Goal: Information Seeking & Learning: Compare options

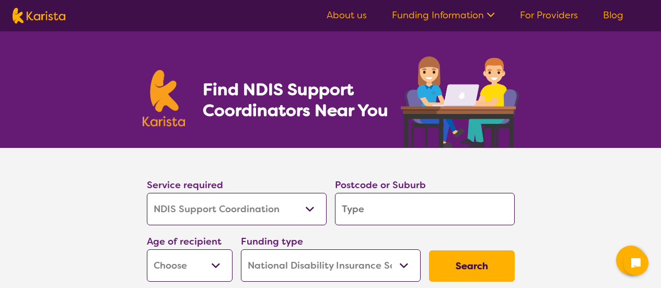
select select "NDIS Support Coordination"
select select "NDIS"
select select "NDIS Support Coordination"
select select "NDIS"
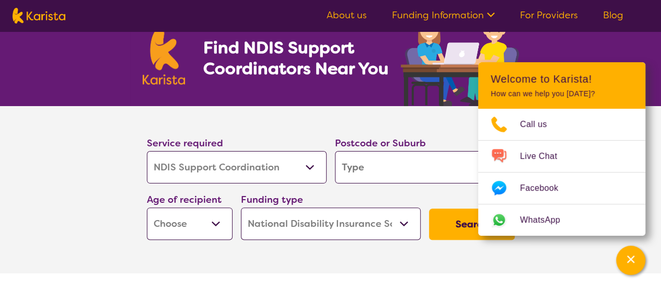
scroll to position [105, 0]
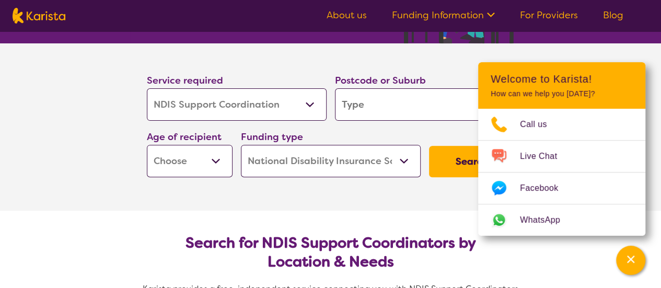
click at [401, 105] on input "search" at bounding box center [425, 104] width 180 height 32
type input "3"
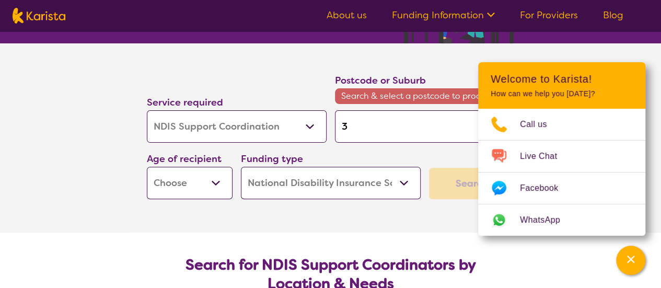
type input "38"
type input "381"
type input "3810"
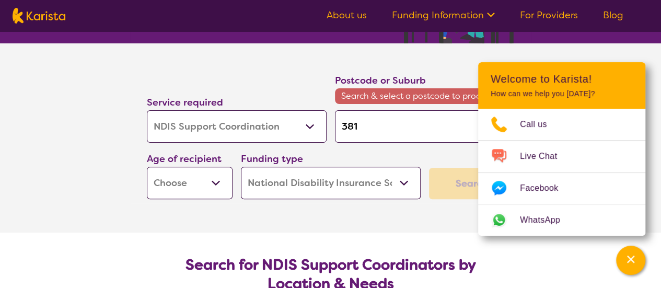
type input "3810"
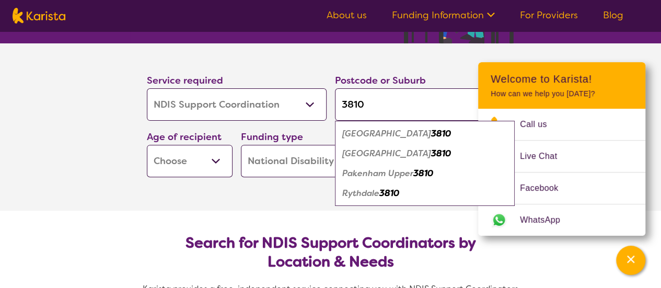
type input "3810"
click at [431, 133] on em "3810" at bounding box center [441, 133] width 20 height 11
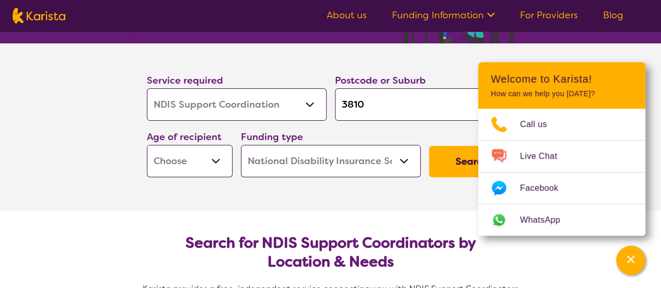
click at [294, 202] on section "Service required Allied Health Assistant Assessment (ADHD or Autism) Behaviour …" at bounding box center [331, 126] width 418 height 167
drag, startPoint x: 626, startPoint y: 252, endPoint x: 632, endPoint y: 255, distance: 6.8
click at [630, 254] on div "Channel Menu" at bounding box center [630, 260] width 21 height 23
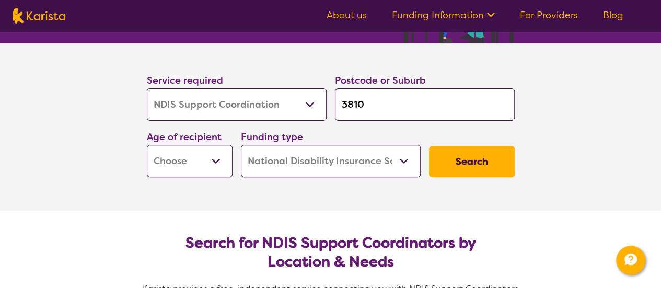
click at [200, 164] on select "Early Childhood - 0 to 9 Child - 10 to 11 Adolescent - 12 to 17 Adult - 18 to 6…" at bounding box center [190, 161] width 86 height 32
drag, startPoint x: 200, startPoint y: 164, endPoint x: 235, endPoint y: 161, distance: 35.1
click at [200, 164] on select "Early Childhood - 0 to 9 Child - 10 to 11 Adolescent - 12 to 17 Adult - 18 to 6…" at bounding box center [190, 161] width 86 height 32
click at [384, 154] on select "Home Care Package (HCP) National Disability Insurance Scheme (NDIS) I don't know" at bounding box center [331, 161] width 180 height 32
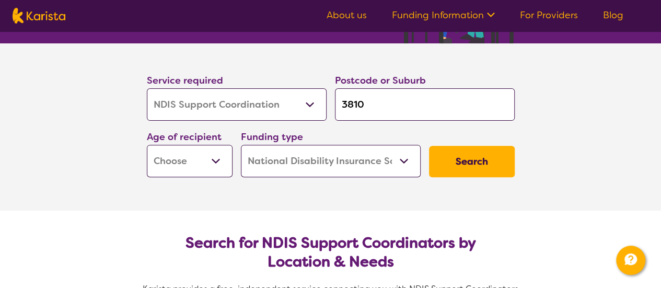
click at [479, 155] on button "Search" at bounding box center [472, 161] width 86 height 31
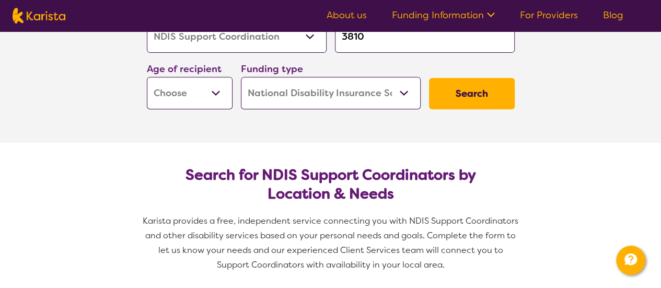
scroll to position [209, 0]
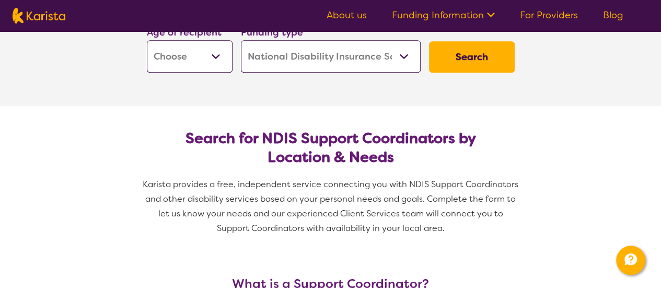
click at [206, 58] on select "Early Childhood - 0 to 9 Child - 10 to 11 Adolescent - 12 to 17 Adult - 18 to 6…" at bounding box center [190, 56] width 86 height 32
select select "AS"
click at [147, 40] on select "Early Childhood - 0 to 9 Child - 10 to 11 Adolescent - 12 to 17 Adult - 18 to 6…" at bounding box center [190, 56] width 86 height 32
select select "AS"
click at [479, 55] on button "Search" at bounding box center [472, 56] width 86 height 31
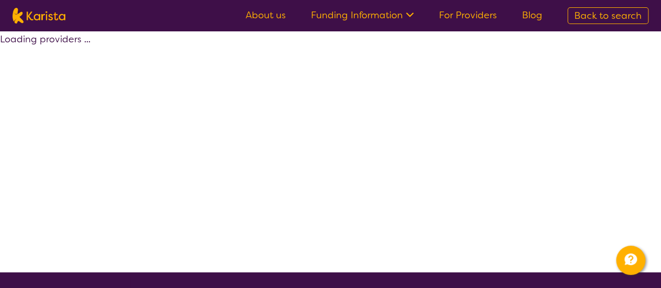
select select "by_score"
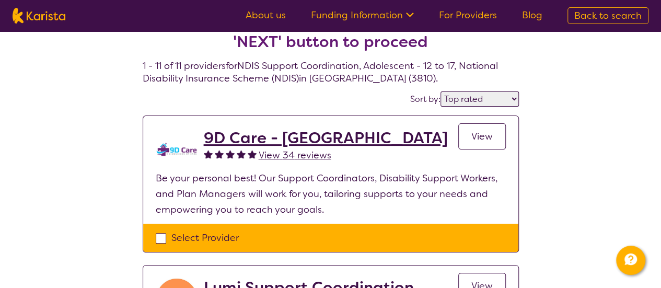
scroll to position [52, 0]
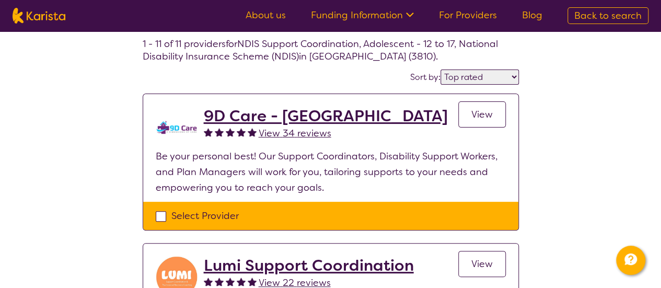
click at [480, 120] on span "View" at bounding box center [481, 114] width 21 height 13
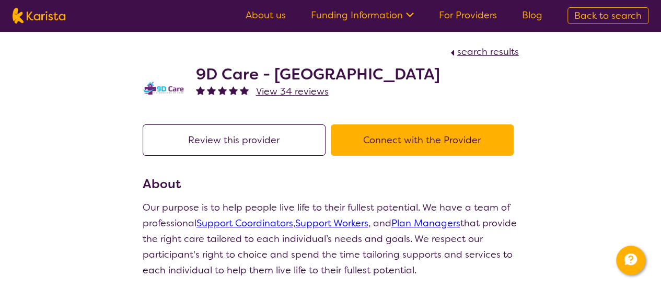
click at [419, 141] on button "Connect with the Provider" at bounding box center [422, 139] width 183 height 31
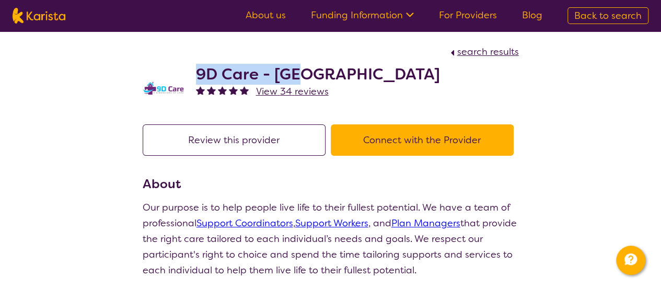
drag, startPoint x: 257, startPoint y: 74, endPoint x: 198, endPoint y: 73, distance: 59.1
click at [198, 73] on h2 "9D Care - VIC" at bounding box center [318, 74] width 244 height 19
copy h2 "9D Care - VIC"
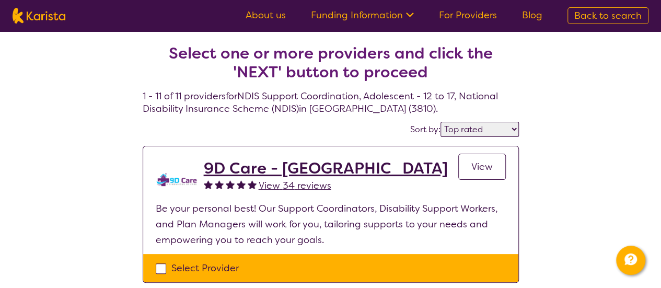
click at [456, 129] on select "Highly reviewed Top rated" at bounding box center [480, 129] width 78 height 15
select select "highly_reviewed"
click at [442, 122] on select "Highly reviewed Top rated" at bounding box center [480, 129] width 78 height 15
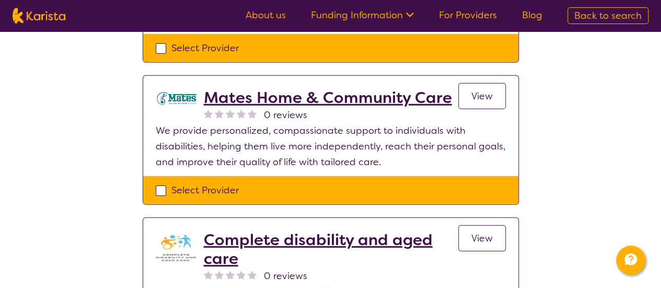
scroll to position [1463, 0]
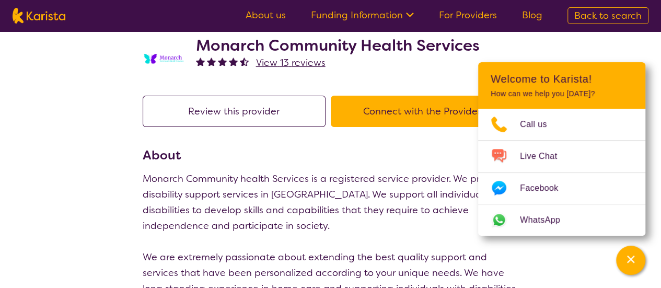
scroll to position [52, 0]
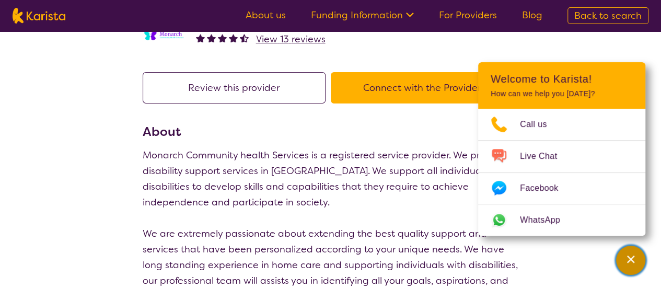
click at [628, 265] on div "Channel Menu" at bounding box center [630, 260] width 21 height 23
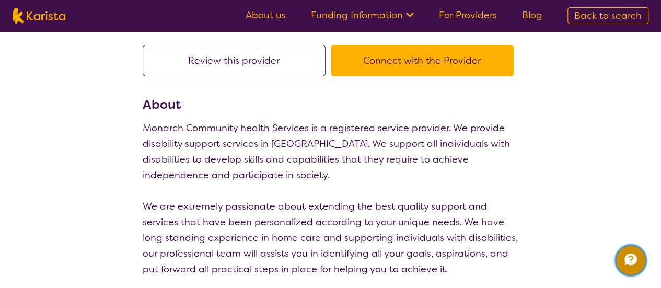
scroll to position [0, 0]
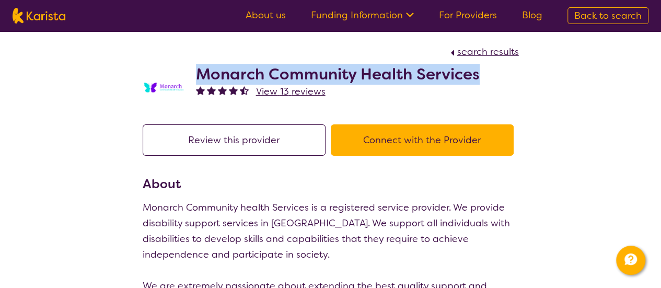
drag, startPoint x: 489, startPoint y: 76, endPoint x: 196, endPoint y: 73, distance: 292.7
click at [196, 73] on div "Monarch Community Health Services View 13 reviews" at bounding box center [331, 86] width 376 height 52
copy h2 "Monarch Community Health Services"
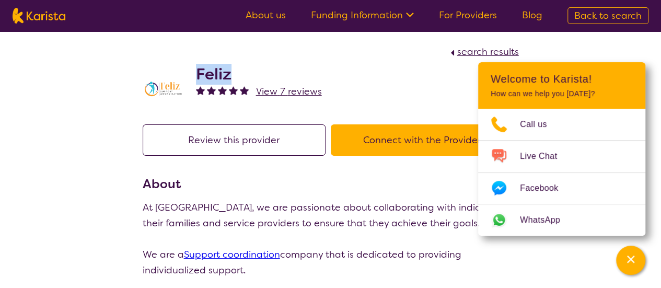
drag, startPoint x: 233, startPoint y: 79, endPoint x: 195, endPoint y: 76, distance: 37.2
click at [196, 76] on h2 "Feliz" at bounding box center [259, 74] width 126 height 19
copy h2 "Feliz"
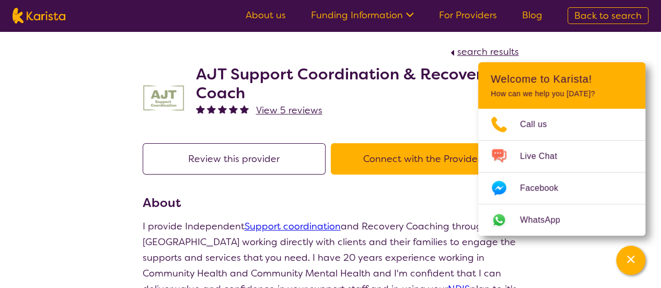
click at [259, 94] on h2 "AJT Support Coordination & Recovery Coach" at bounding box center [357, 84] width 323 height 38
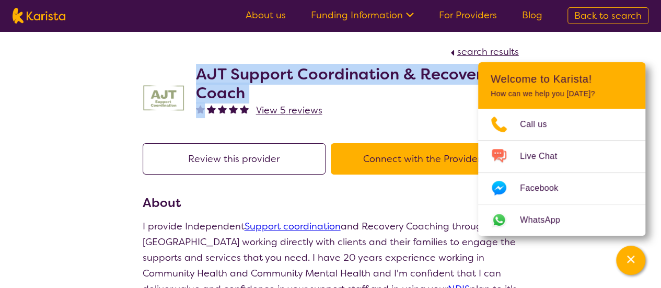
drag, startPoint x: 259, startPoint y: 94, endPoint x: 207, endPoint y: 75, distance: 55.7
click at [207, 75] on h2 "AJT Support Coordination & Recovery Coach" at bounding box center [357, 84] width 323 height 38
copy h2 "AJT Support Coordination & Recovery Coach"
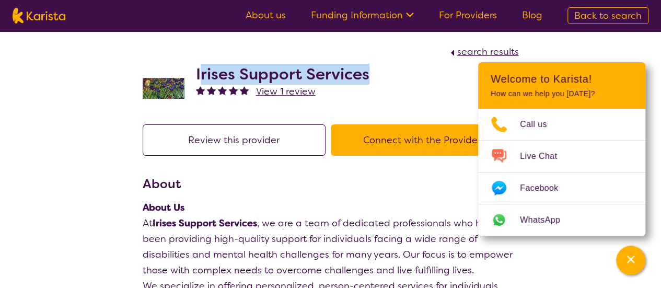
drag, startPoint x: 376, startPoint y: 79, endPoint x: 199, endPoint y: 75, distance: 177.7
click at [199, 75] on div "Irises Support Services View 1 review" at bounding box center [331, 86] width 376 height 52
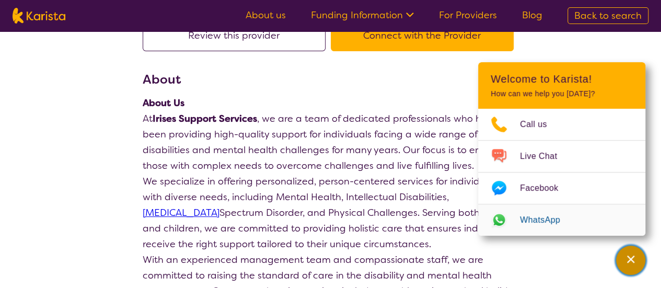
drag, startPoint x: 622, startPoint y: 256, endPoint x: 476, endPoint y: 221, distance: 150.6
click at [622, 256] on div "Channel Menu" at bounding box center [630, 260] width 21 height 23
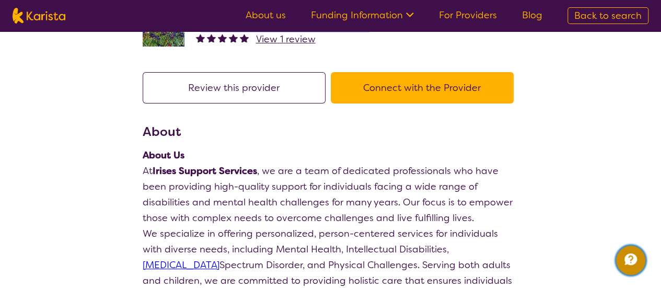
scroll to position [0, 0]
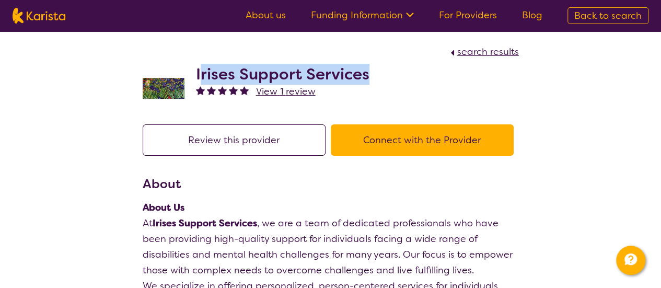
click at [357, 82] on h2 "Irises Support Services" at bounding box center [282, 74] width 173 height 19
drag, startPoint x: 380, startPoint y: 74, endPoint x: 195, endPoint y: 76, distance: 185.5
click at [195, 76] on div "Irises Support Services View 1 review" at bounding box center [331, 86] width 376 height 52
copy h2 "Irises Support Services"
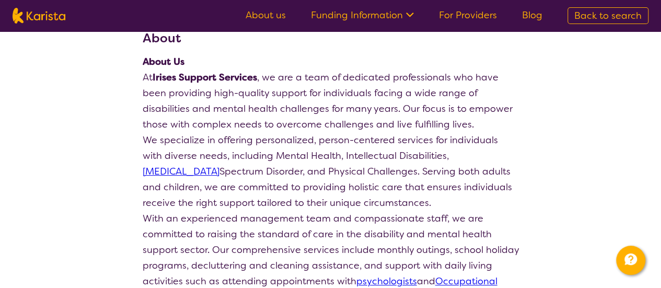
scroll to position [209, 0]
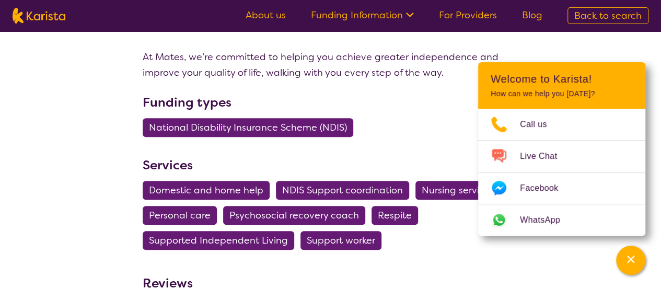
scroll to position [418, 0]
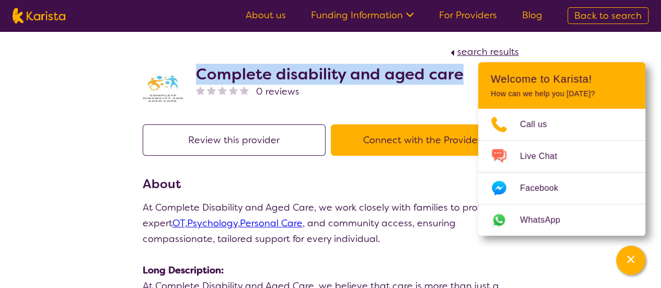
drag, startPoint x: 460, startPoint y: 79, endPoint x: 198, endPoint y: 68, distance: 263.1
click at [198, 68] on div "Complete disability and aged care 0 reviews" at bounding box center [331, 86] width 376 height 52
copy h2 "Complete disability and aged care"
